Goal: Information Seeking & Learning: Learn about a topic

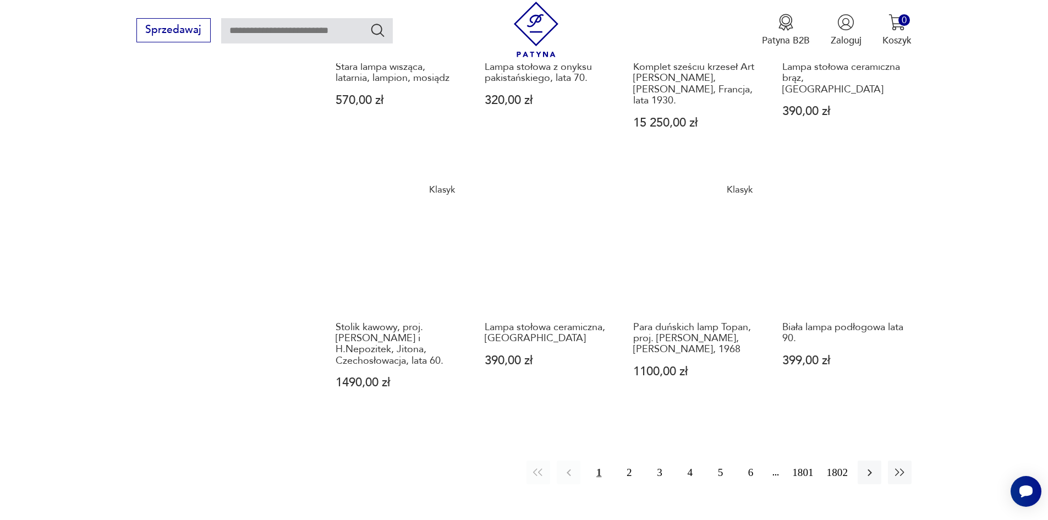
scroll to position [1017, 0]
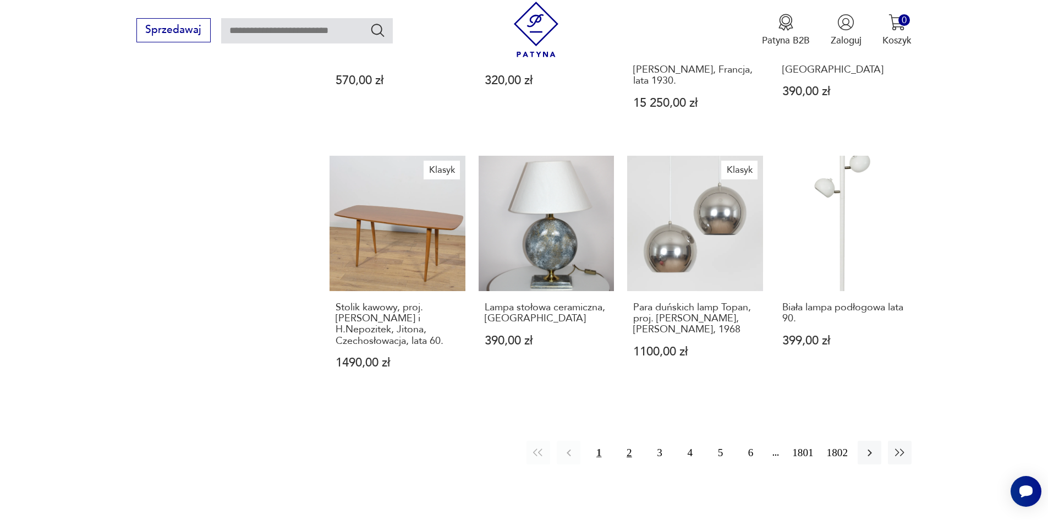
click at [639, 441] on button "2" at bounding box center [629, 453] width 24 height 24
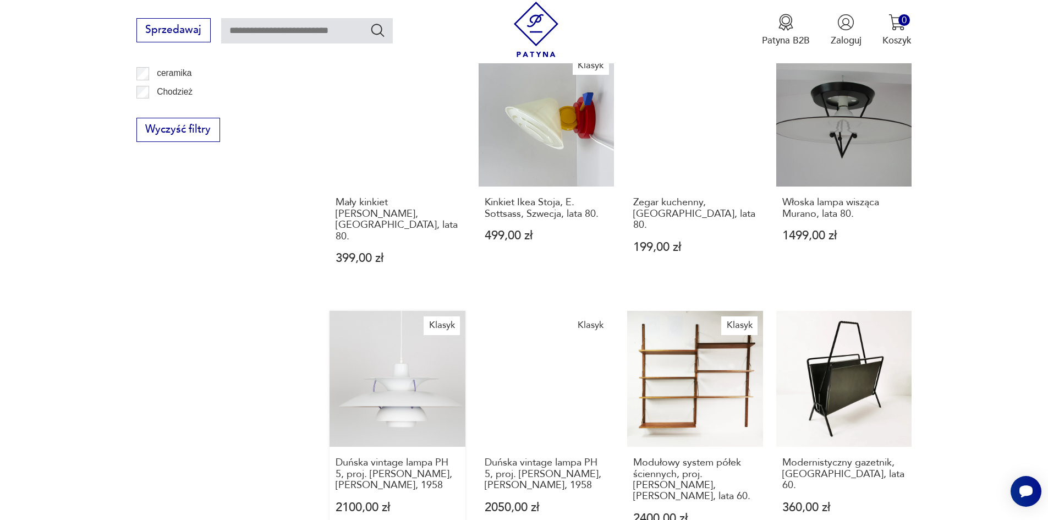
scroll to position [913, 0]
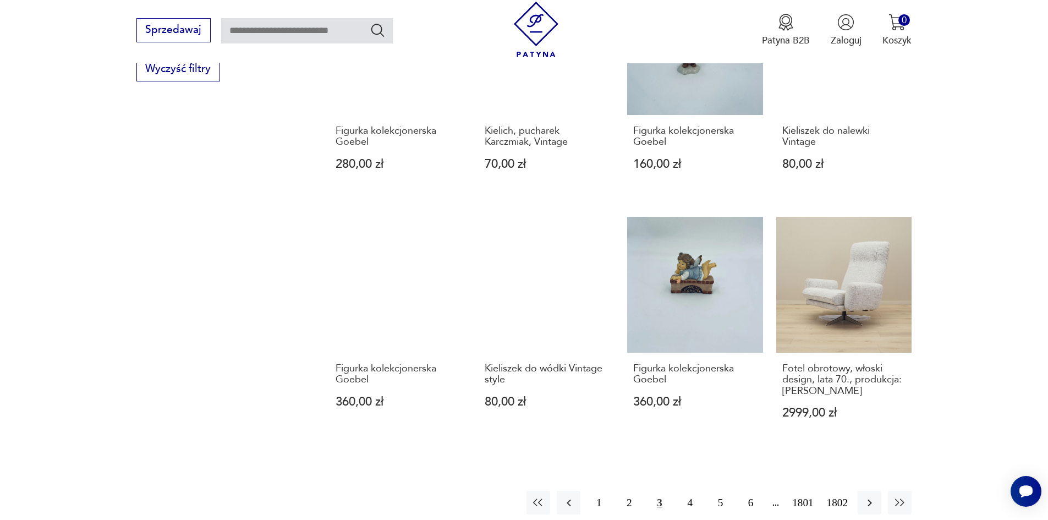
scroll to position [913, 0]
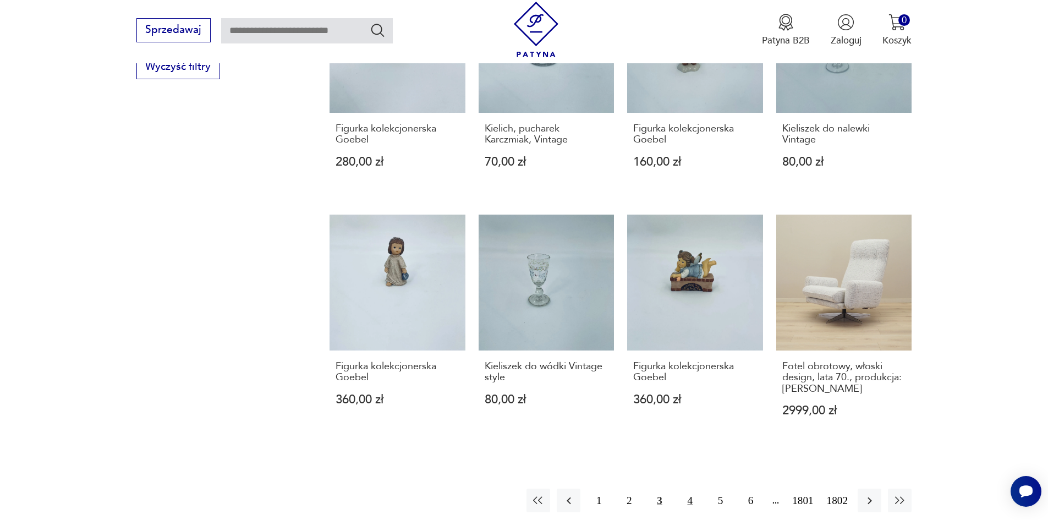
click at [702, 489] on button "4" at bounding box center [690, 501] width 24 height 24
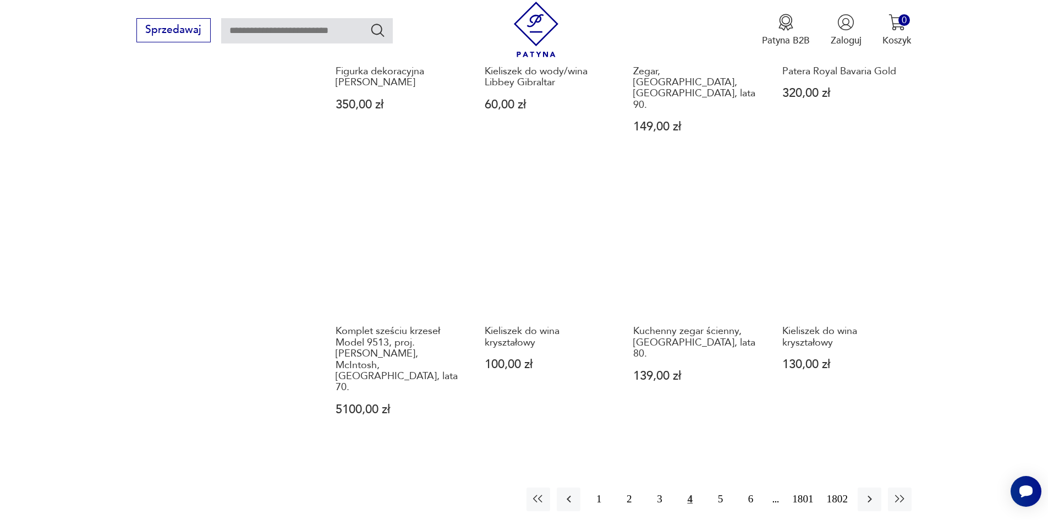
scroll to position [968, 0]
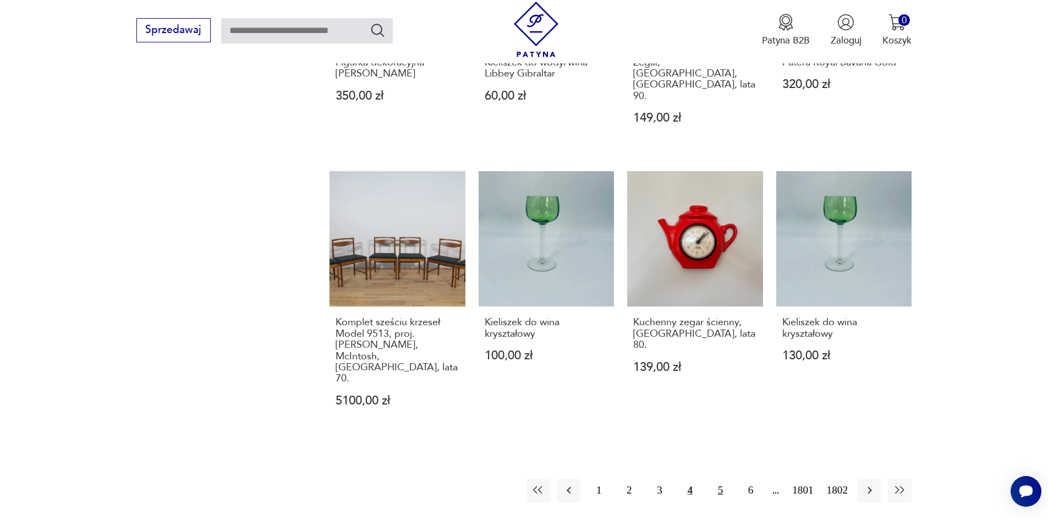
click at [732, 479] on button "5" at bounding box center [721, 491] width 24 height 24
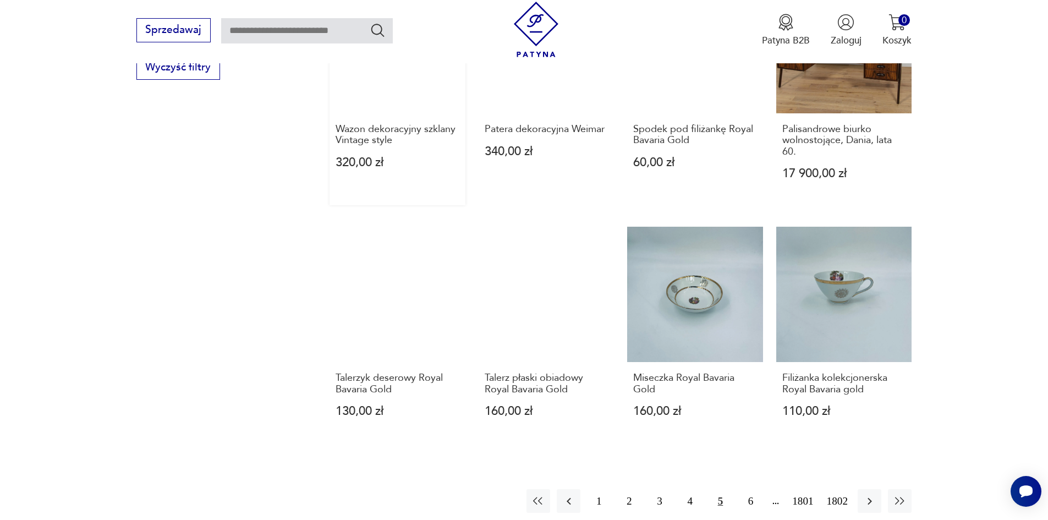
scroll to position [913, 0]
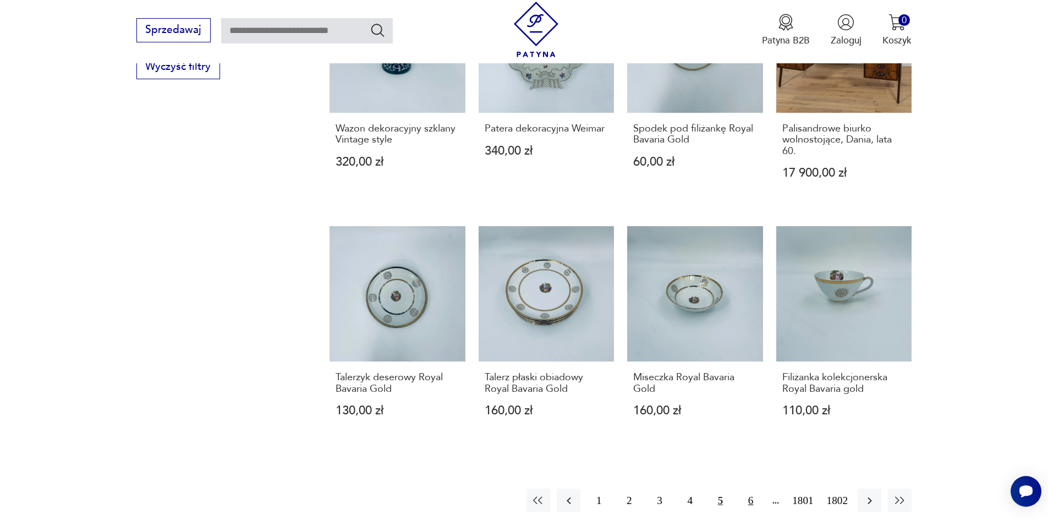
click at [762, 489] on button "6" at bounding box center [751, 501] width 24 height 24
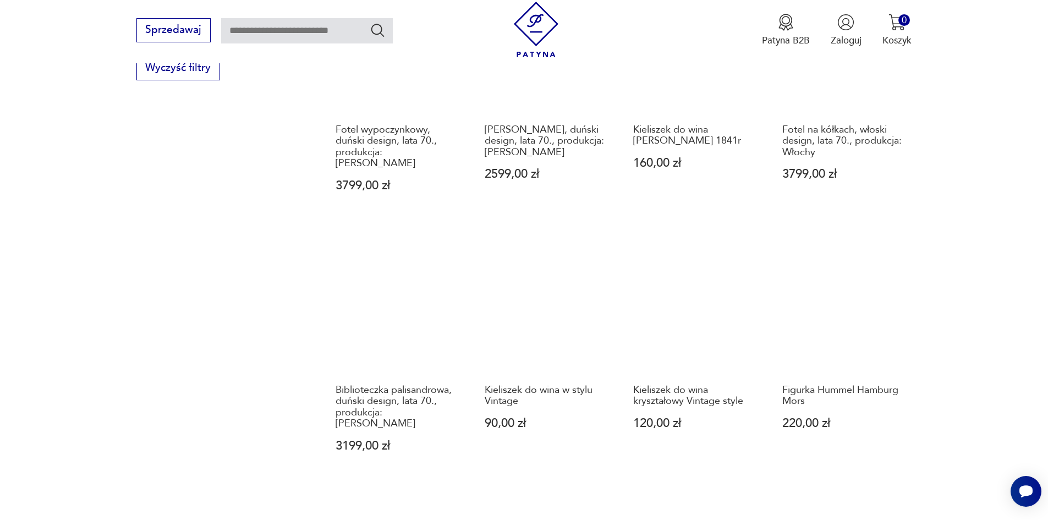
scroll to position [913, 0]
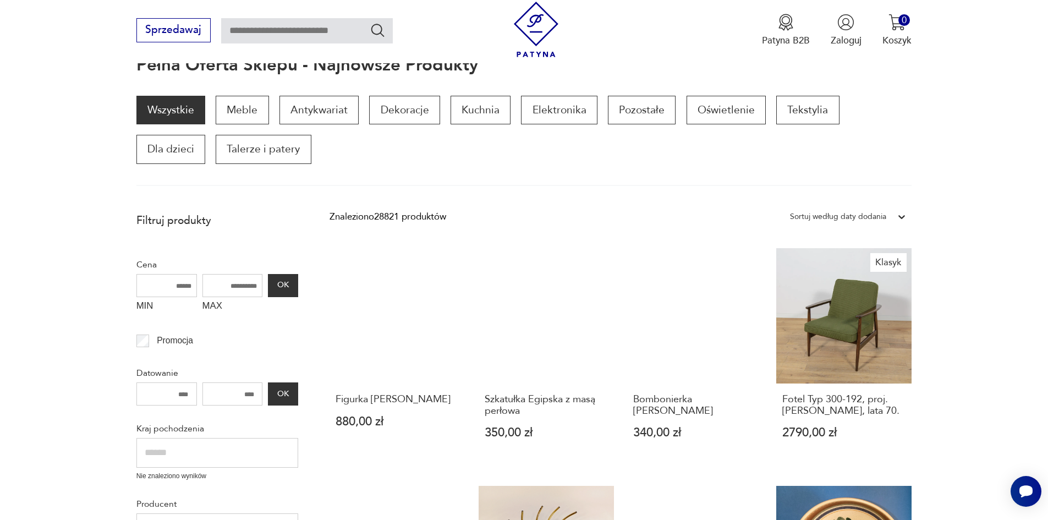
scroll to position [88, 0]
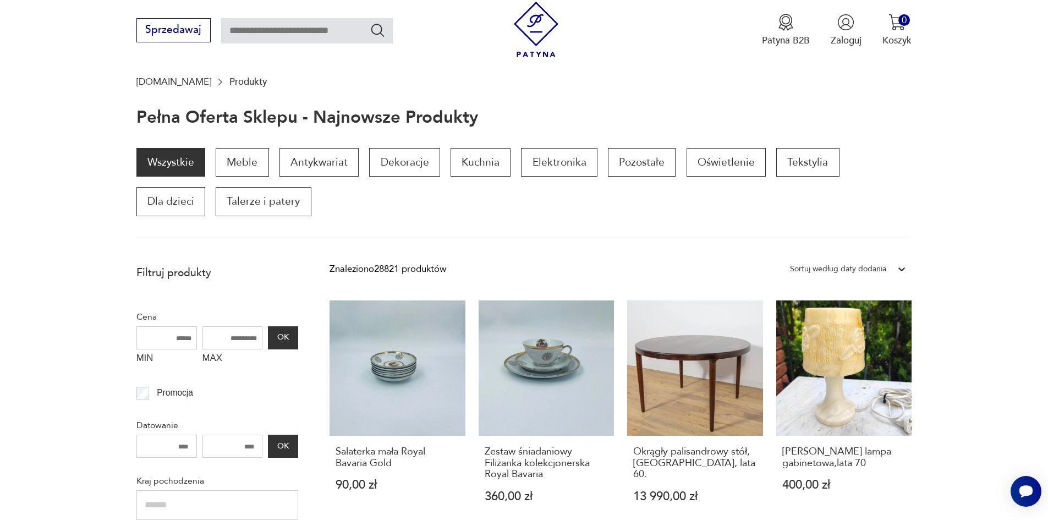
scroll to position [88, 0]
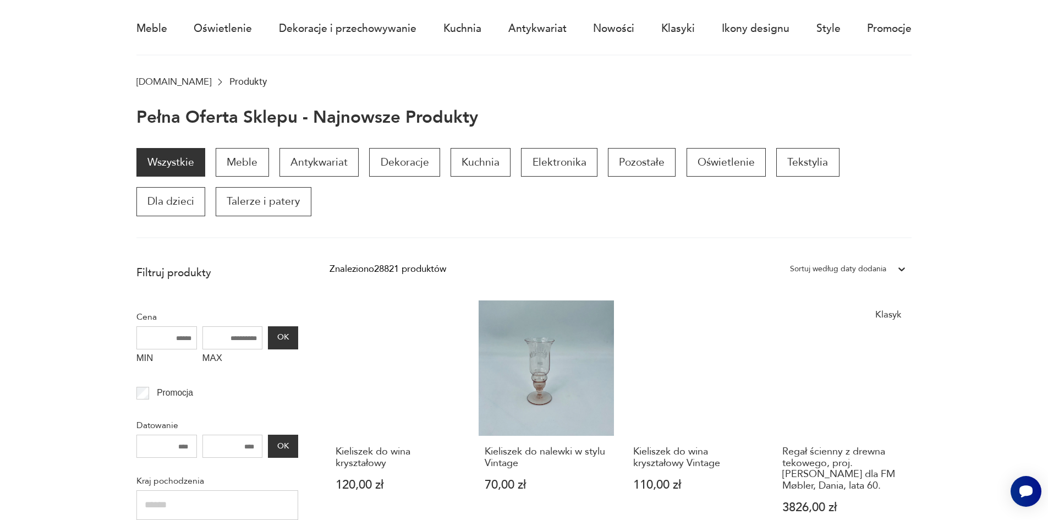
scroll to position [88, 0]
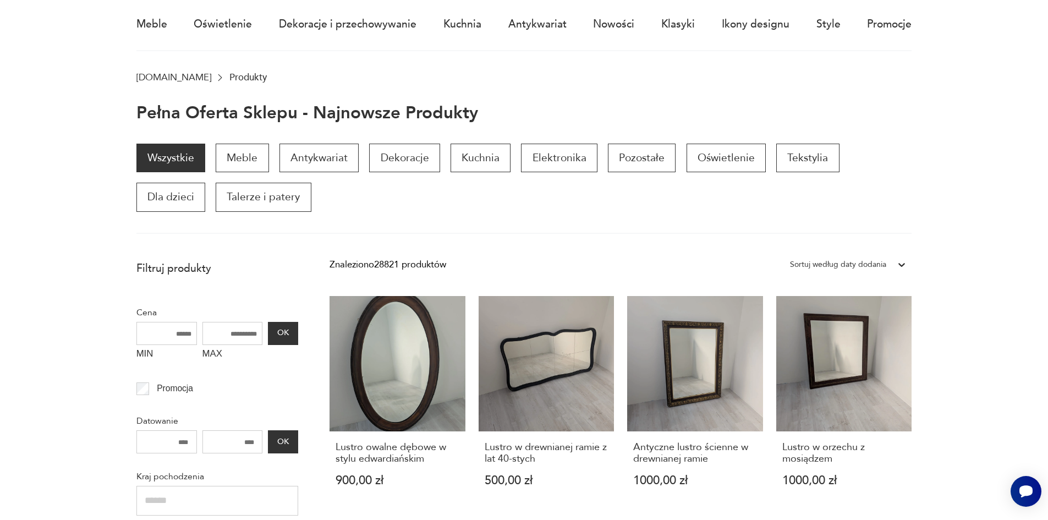
scroll to position [33, 0]
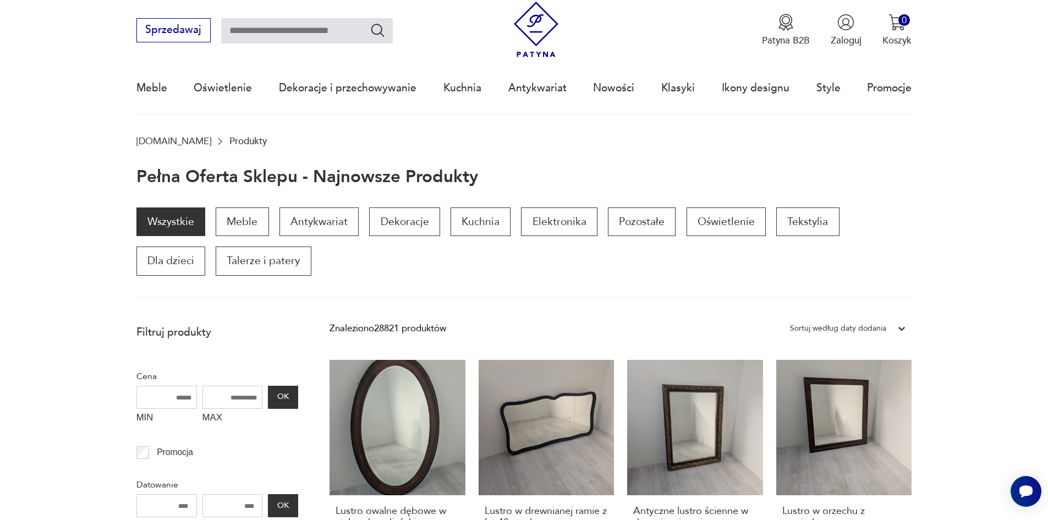
scroll to position [913, 0]
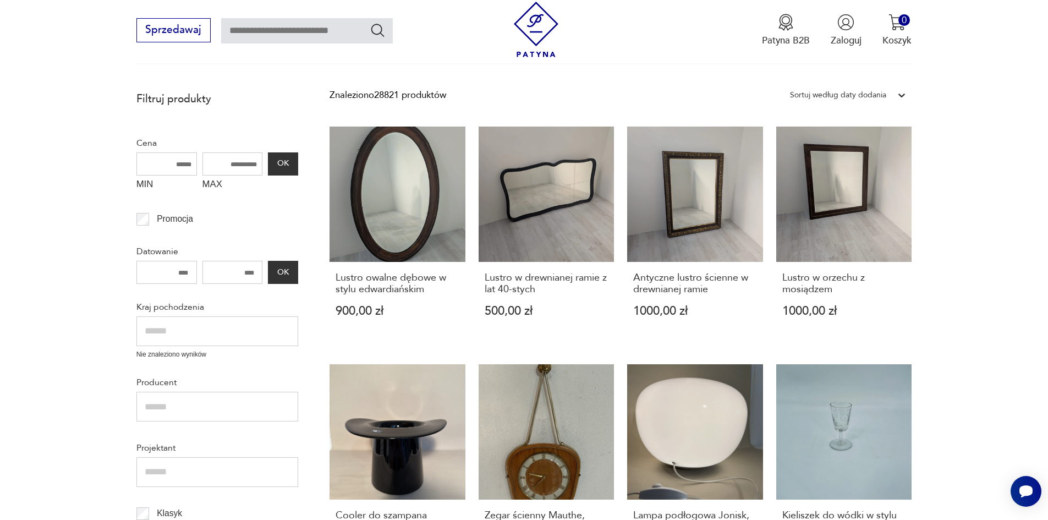
scroll to position [363, 0]
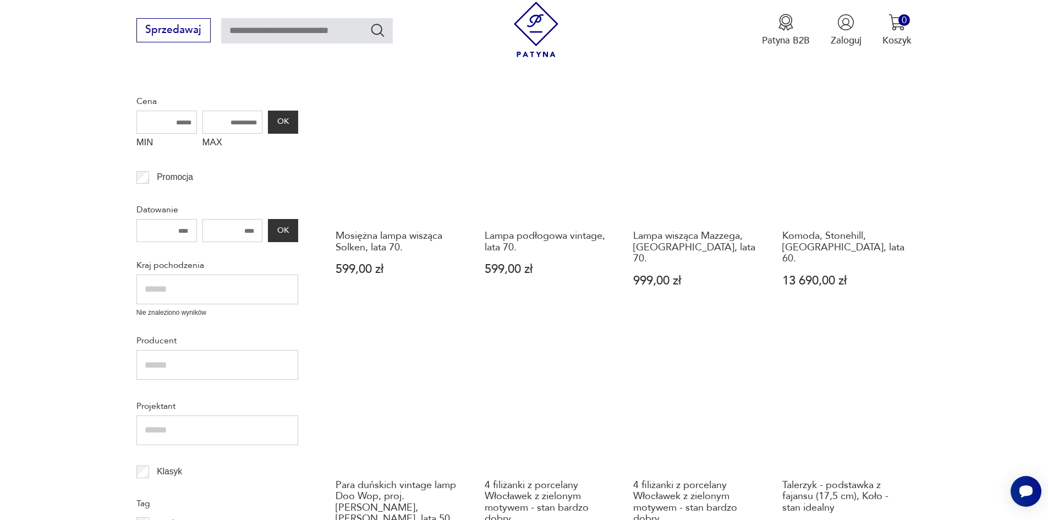
scroll to position [198, 0]
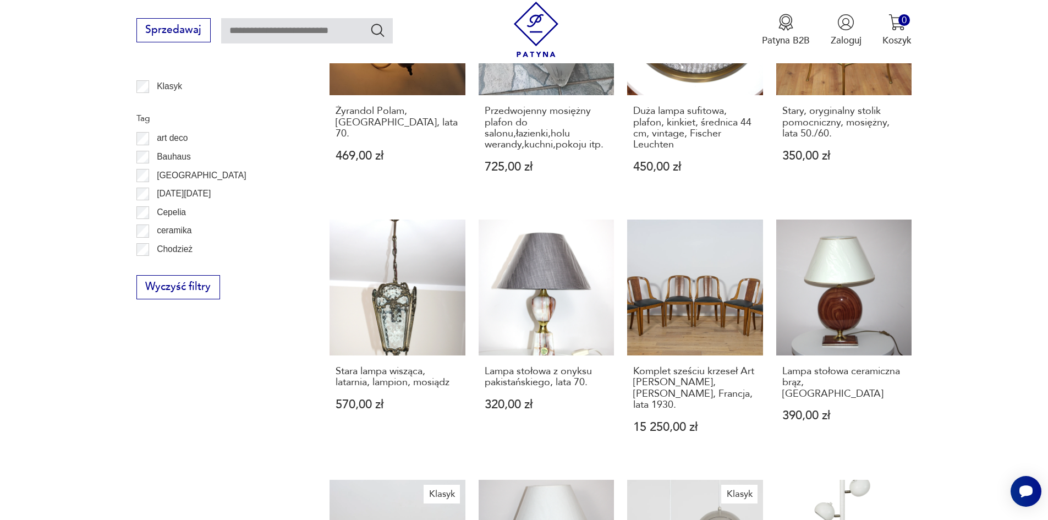
scroll to position [803, 0]
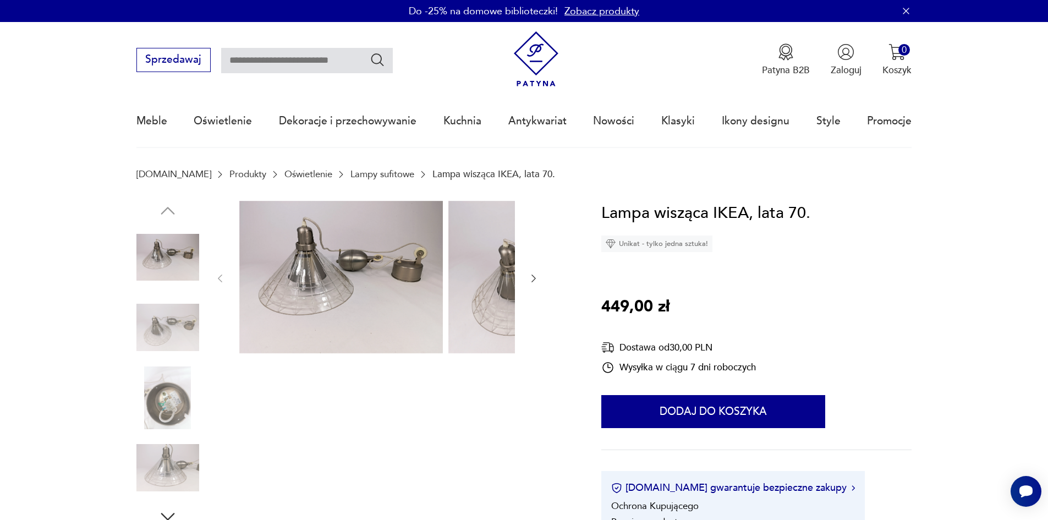
click at [156, 326] on img at bounding box center [167, 327] width 63 height 63
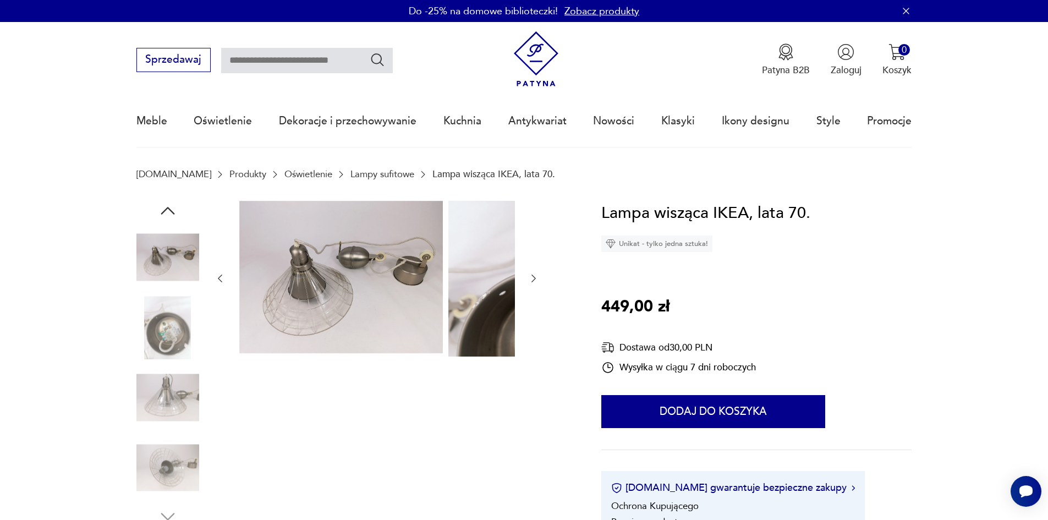
click at [156, 354] on img at bounding box center [167, 327] width 63 height 63
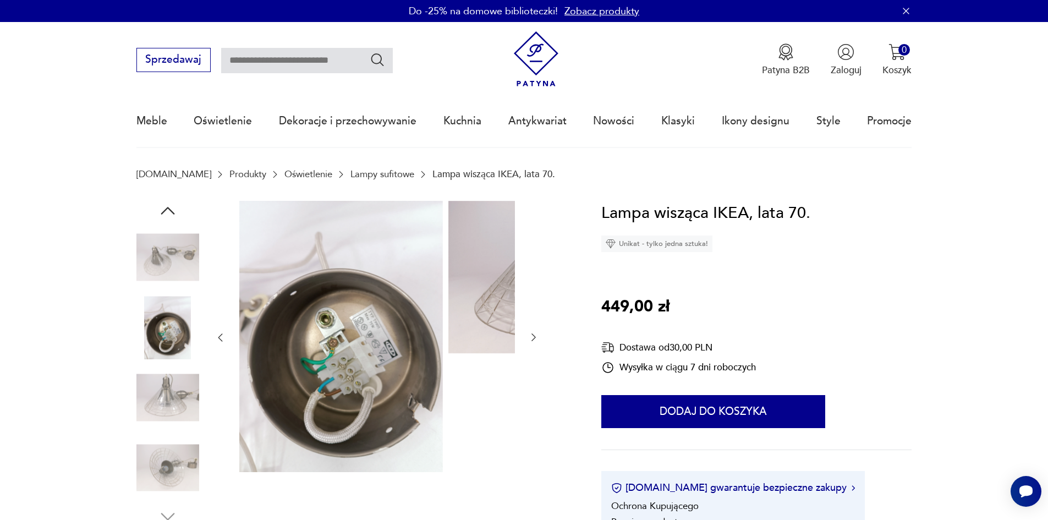
click at [160, 370] on div at bounding box center [167, 293] width 63 height 275
click at [163, 413] on img at bounding box center [167, 397] width 63 height 63
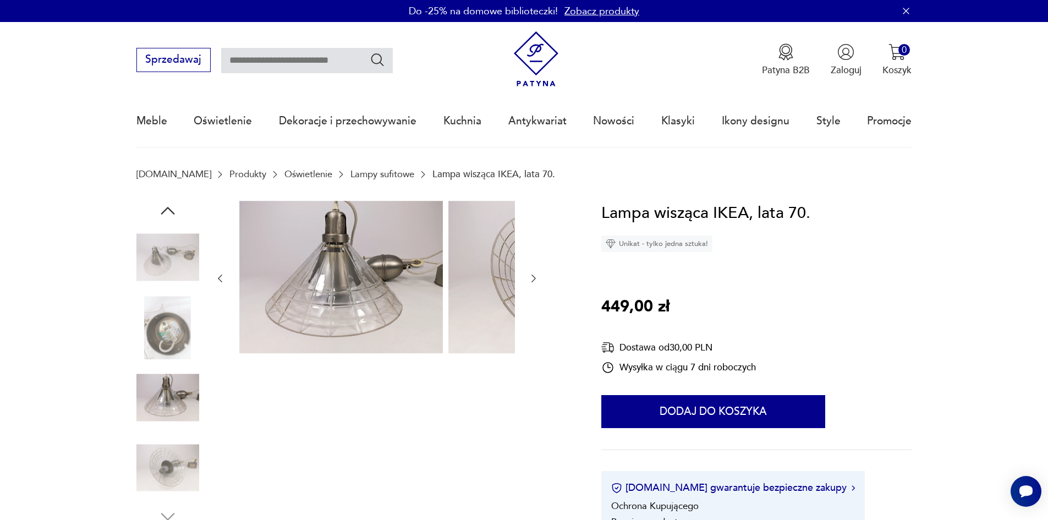
click at [170, 466] on img at bounding box center [167, 467] width 63 height 63
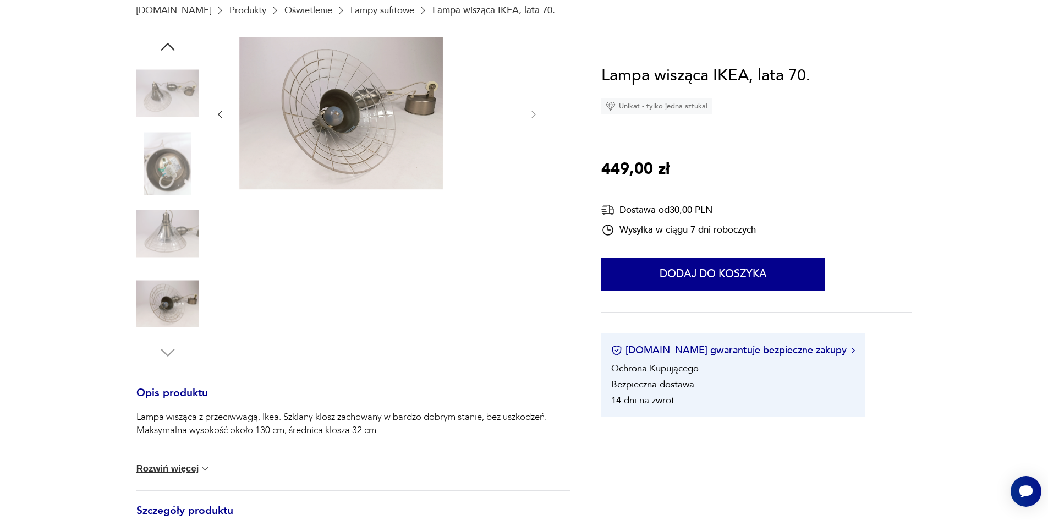
scroll to position [165, 0]
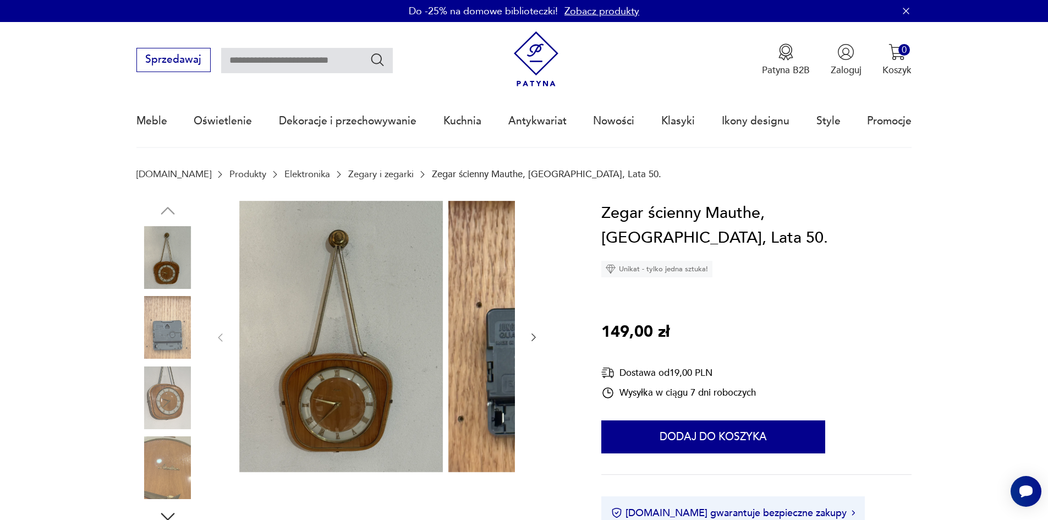
click at [158, 330] on img at bounding box center [167, 327] width 63 height 63
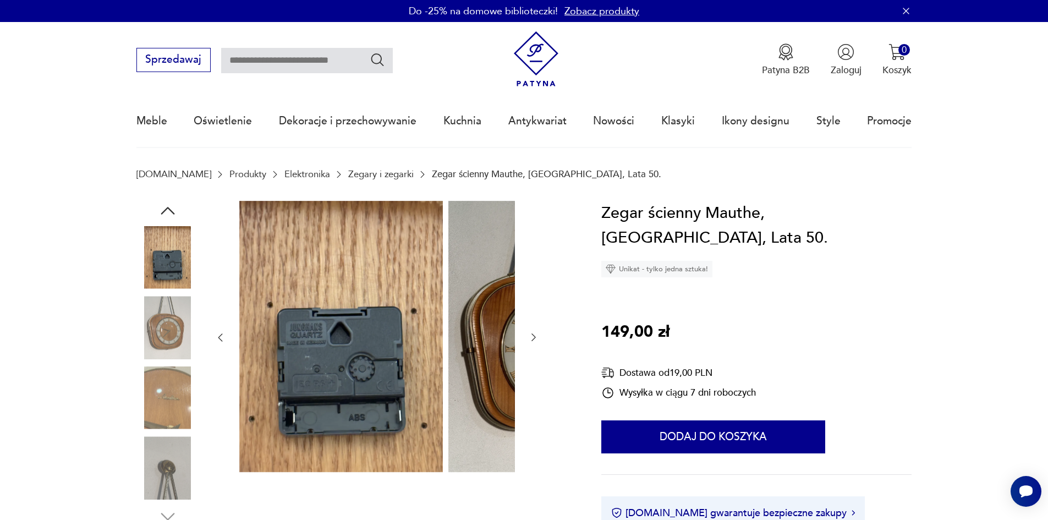
click at [139, 346] on img at bounding box center [167, 327] width 63 height 63
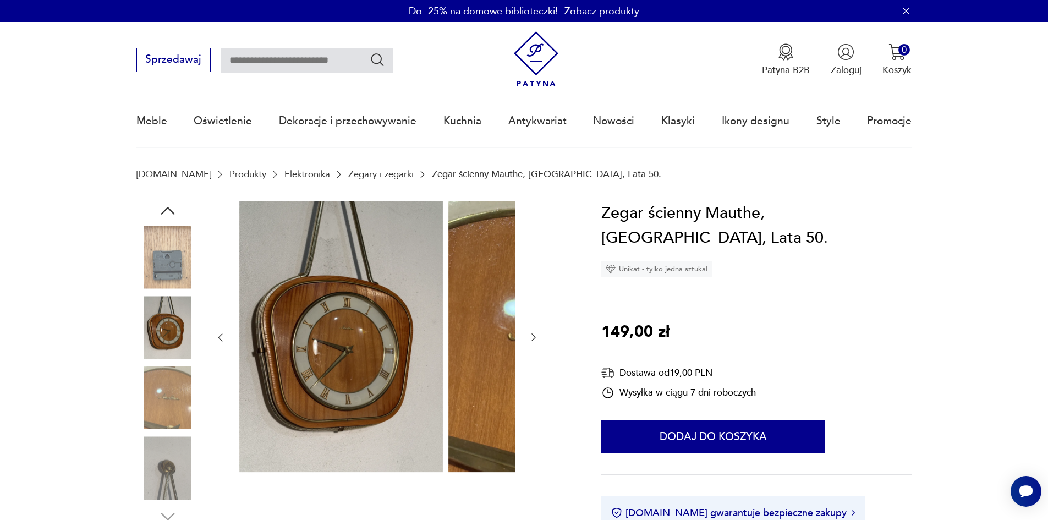
click at [150, 396] on img at bounding box center [167, 397] width 63 height 63
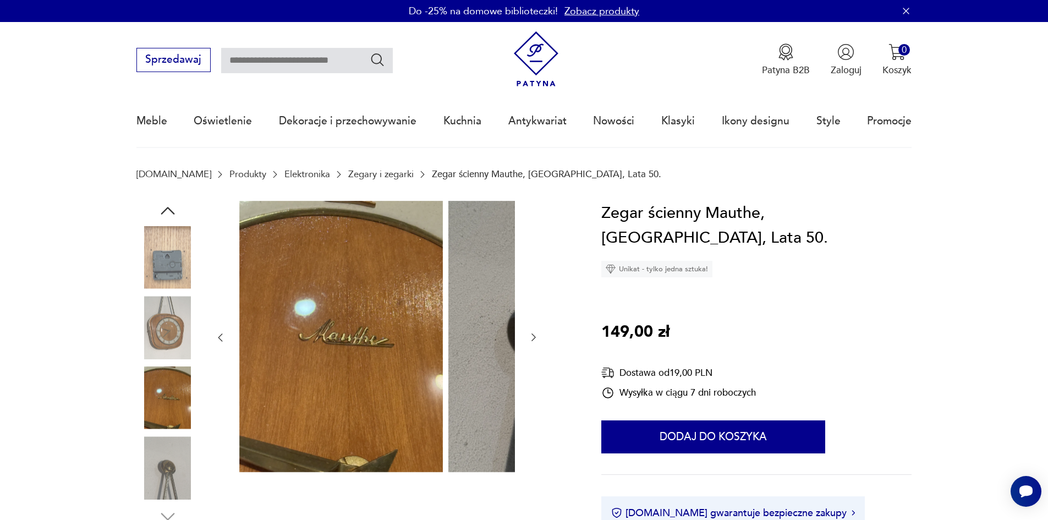
click at [136, 472] on img at bounding box center [167, 467] width 63 height 63
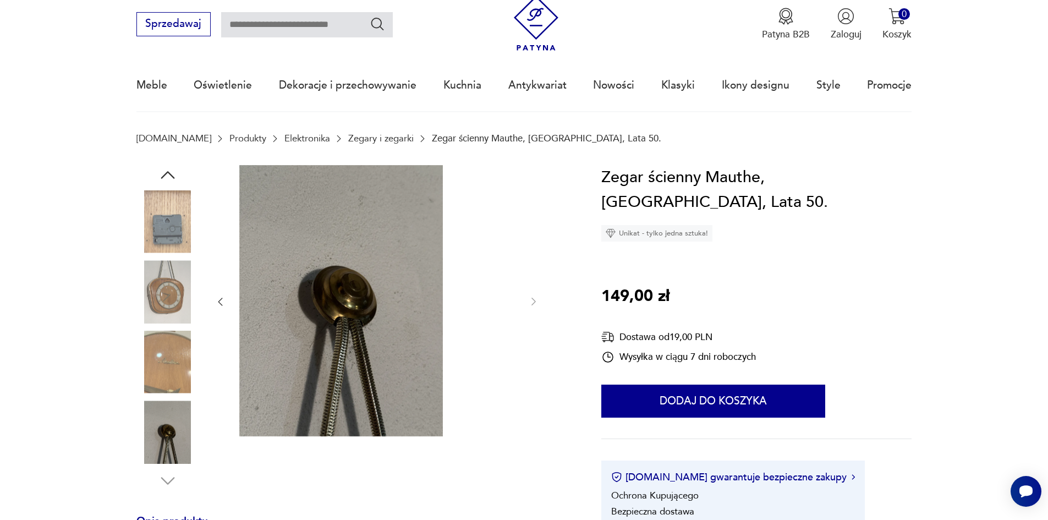
scroll to position [55, 0]
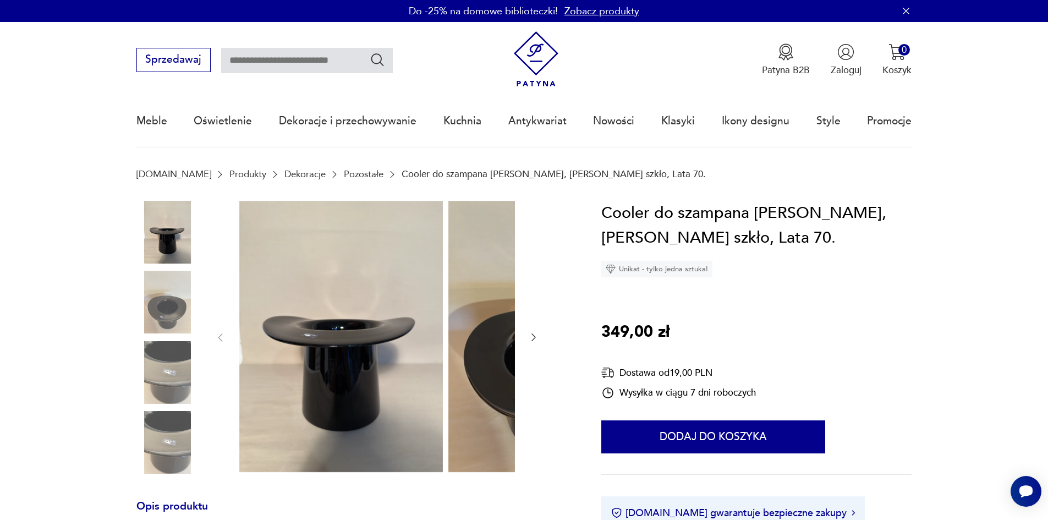
click at [528, 339] on icon "button" at bounding box center [533, 337] width 11 height 11
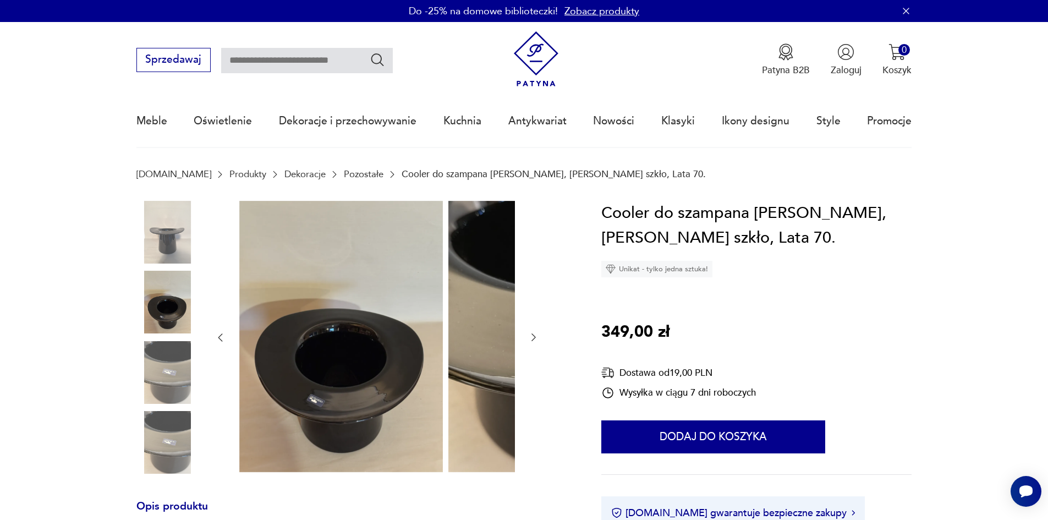
click at [528, 339] on icon "button" at bounding box center [533, 337] width 11 height 11
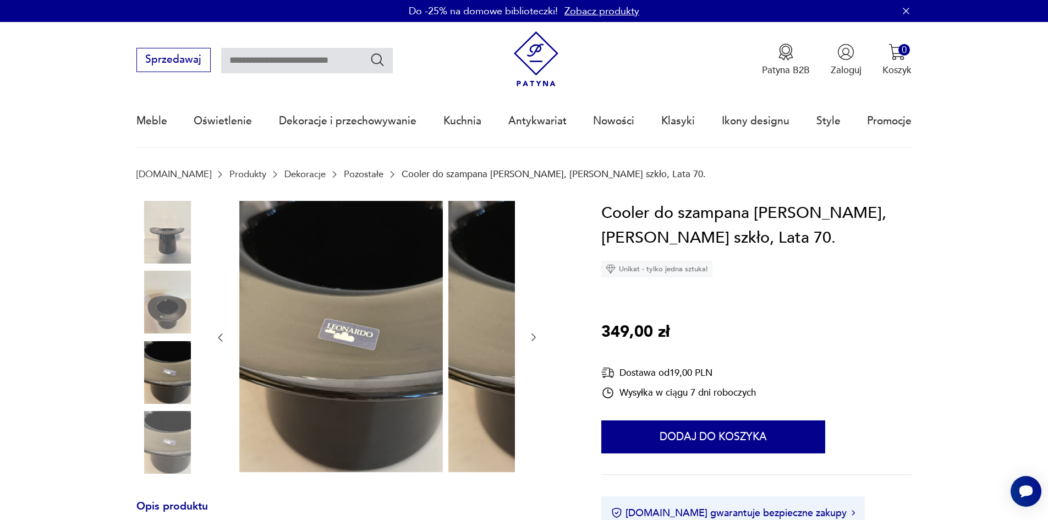
click at [528, 339] on icon "button" at bounding box center [533, 337] width 11 height 11
